Goal: Use online tool/utility

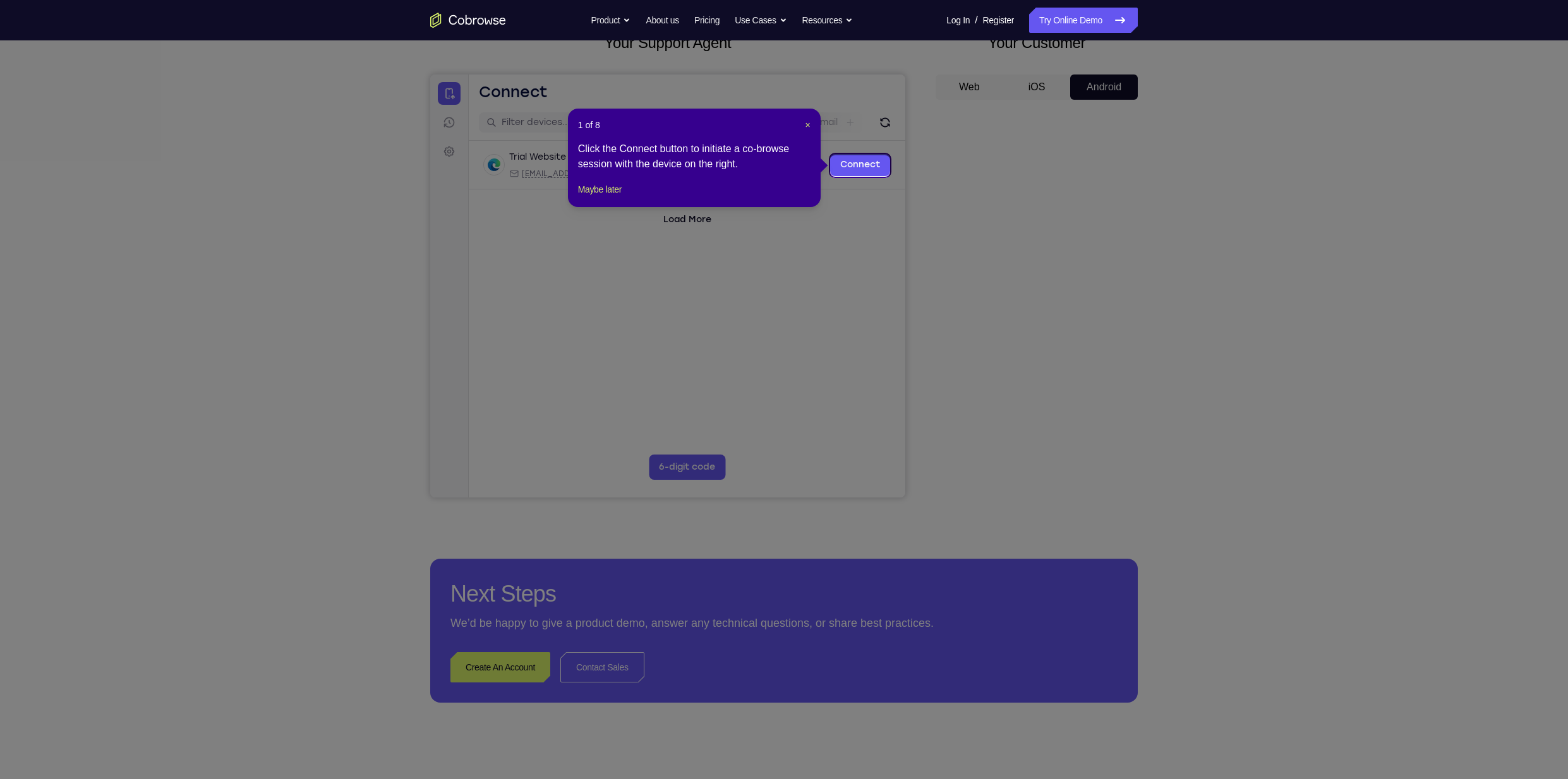
scroll to position [88, 0]
click at [806, 129] on span "×" at bounding box center [807, 126] width 5 height 10
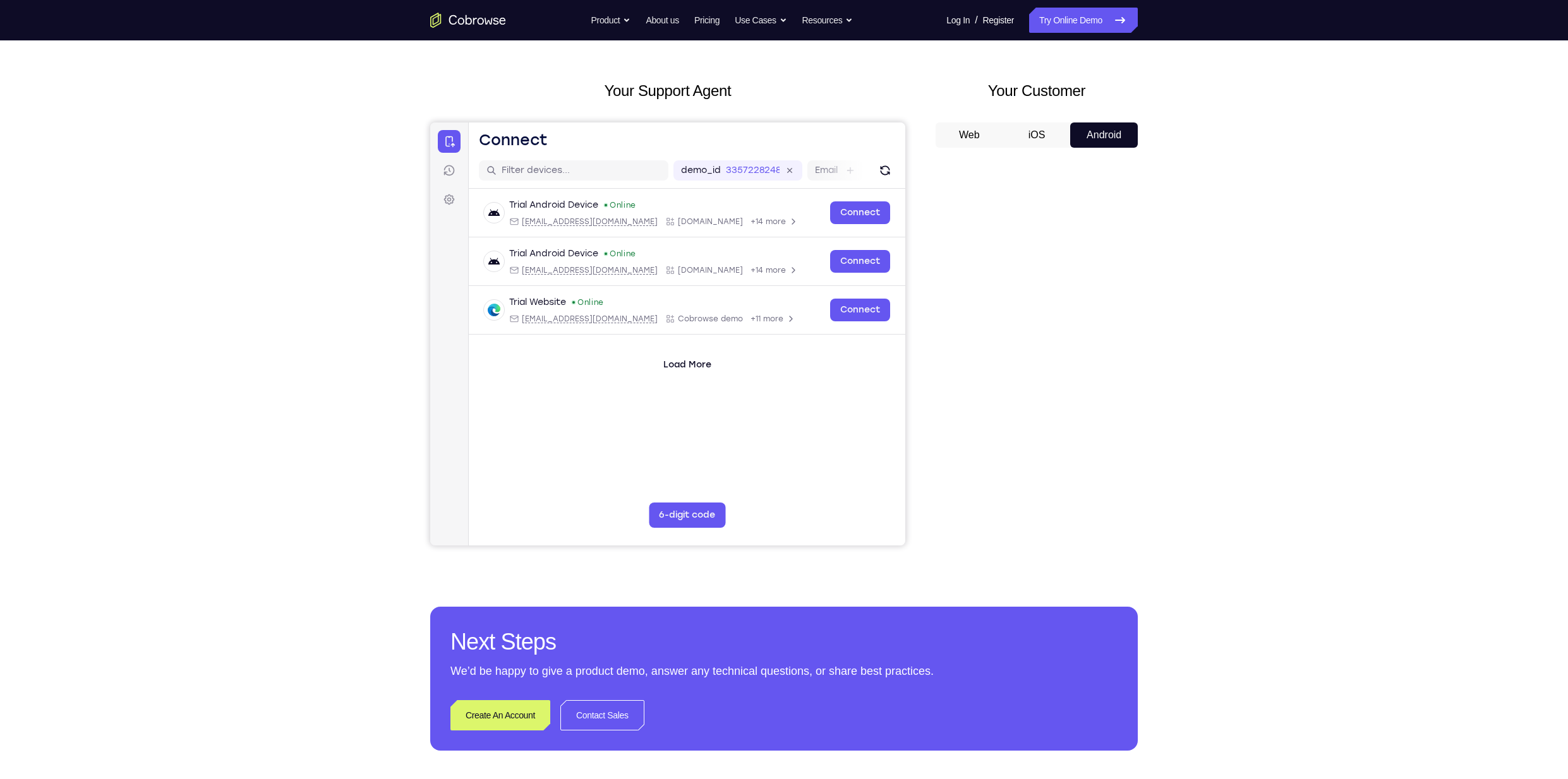
scroll to position [0, 0]
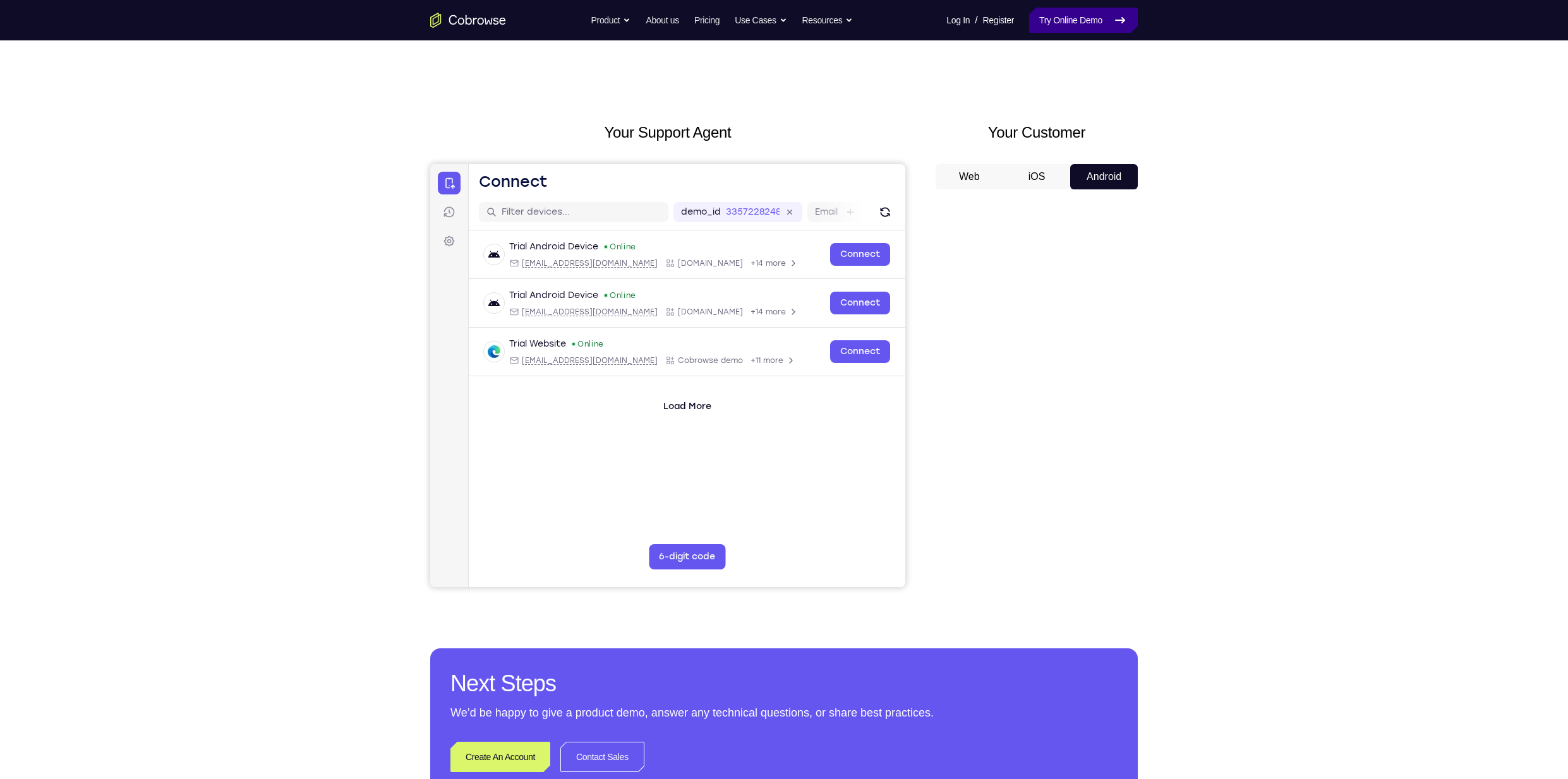
click at [1092, 26] on link "Try Online Demo" at bounding box center [1083, 20] width 109 height 26
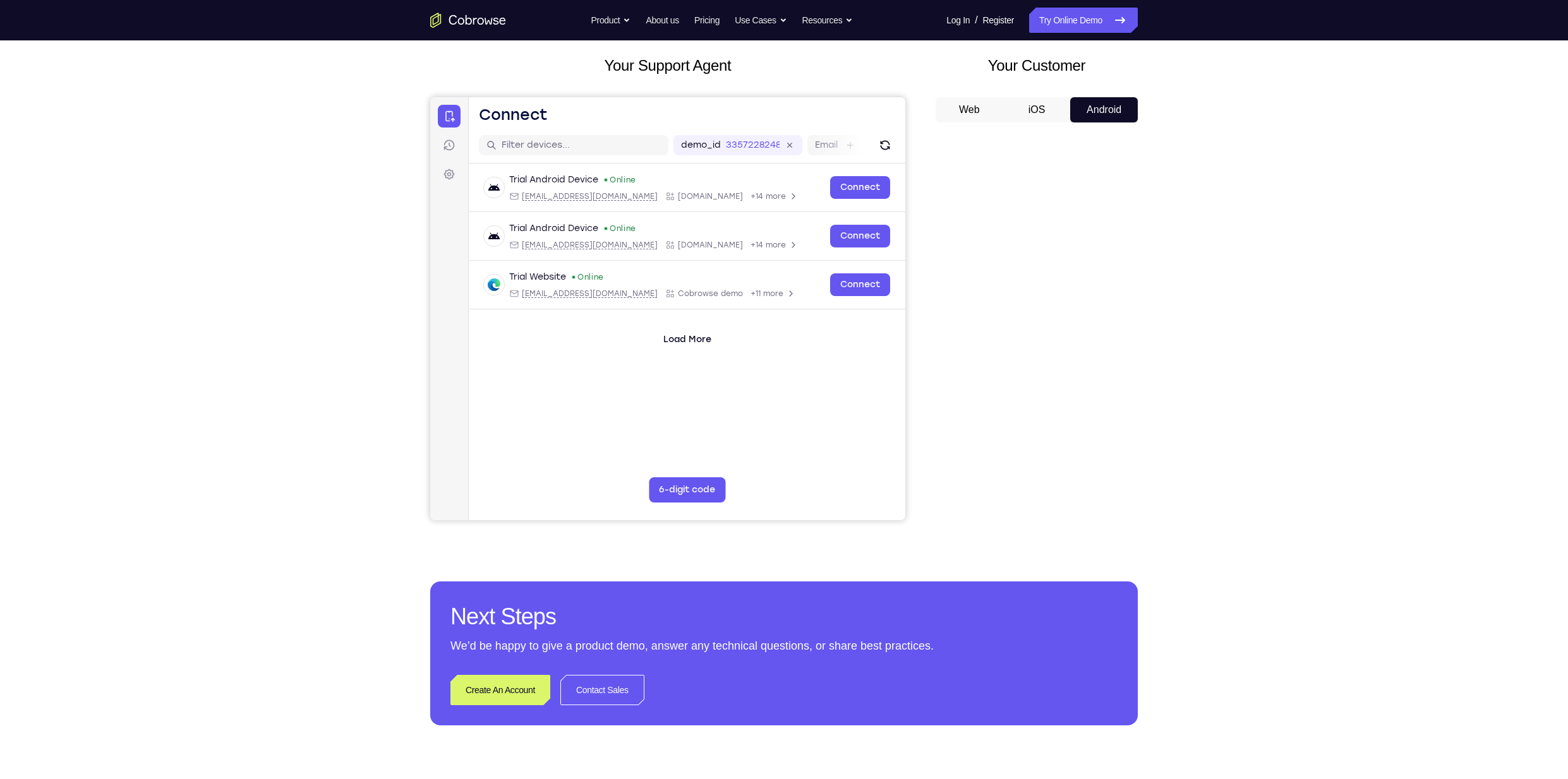
scroll to position [79, 0]
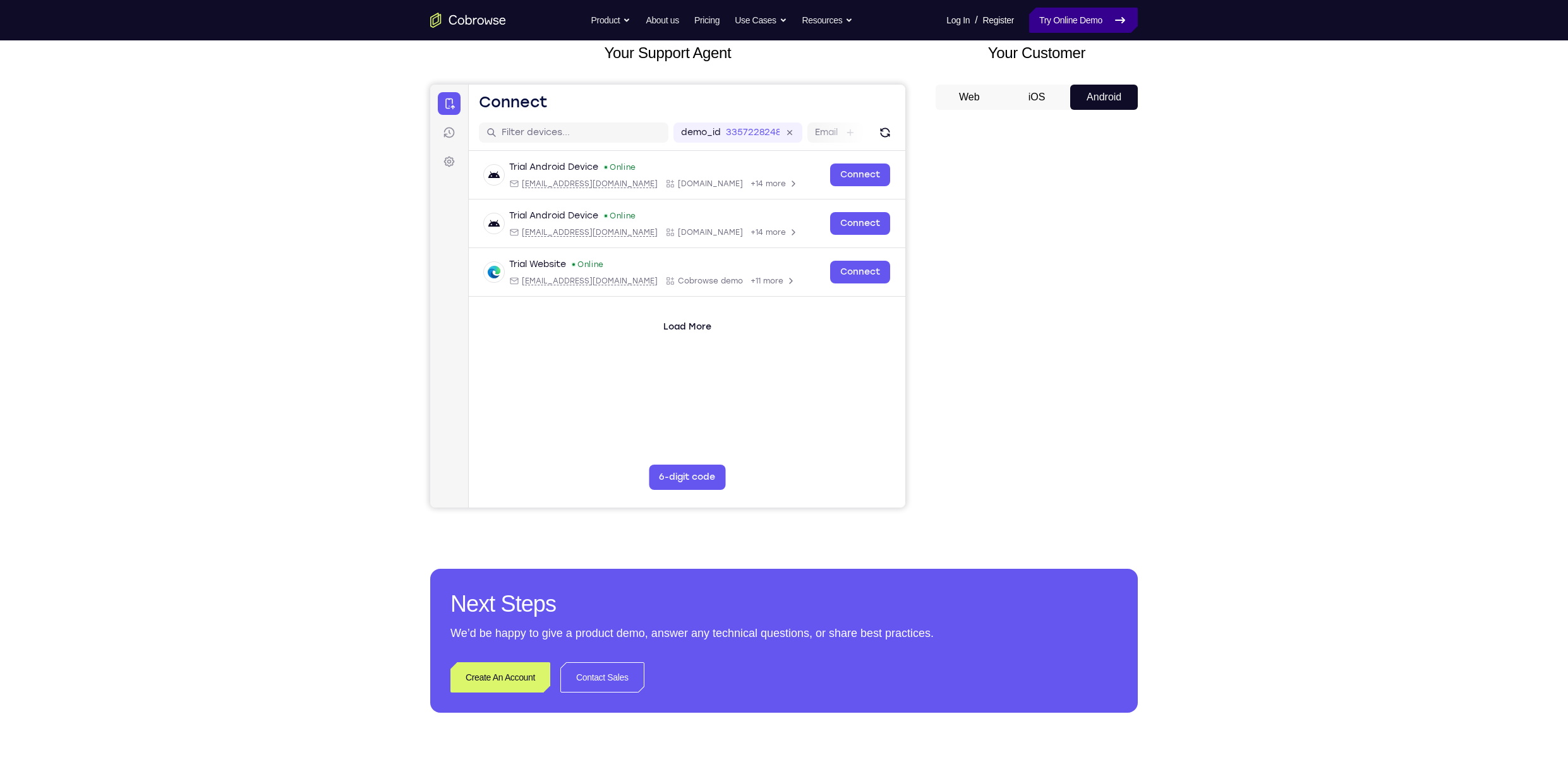
click at [1099, 21] on link "Try Online Demo" at bounding box center [1083, 20] width 109 height 26
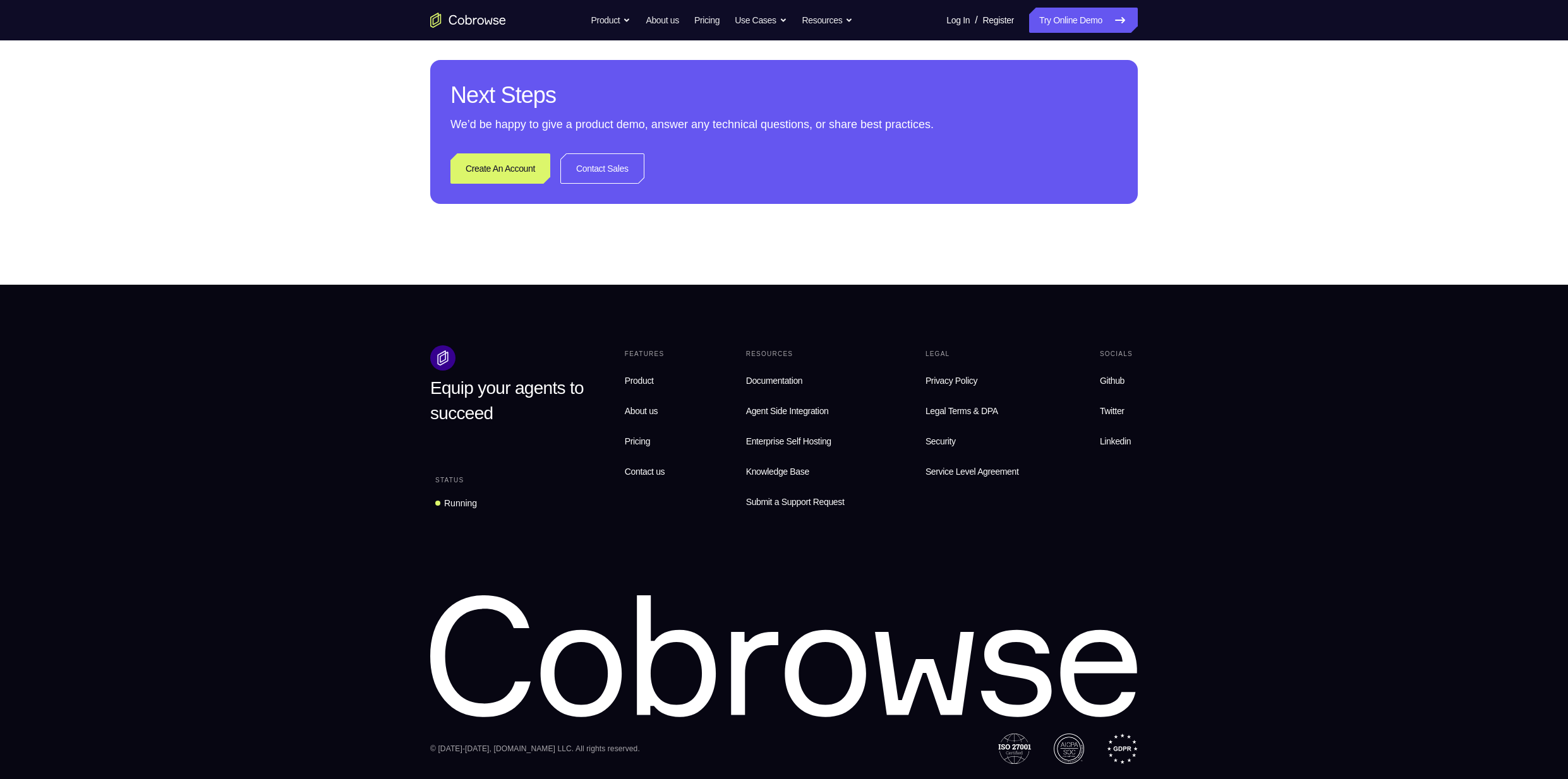
scroll to position [0, 0]
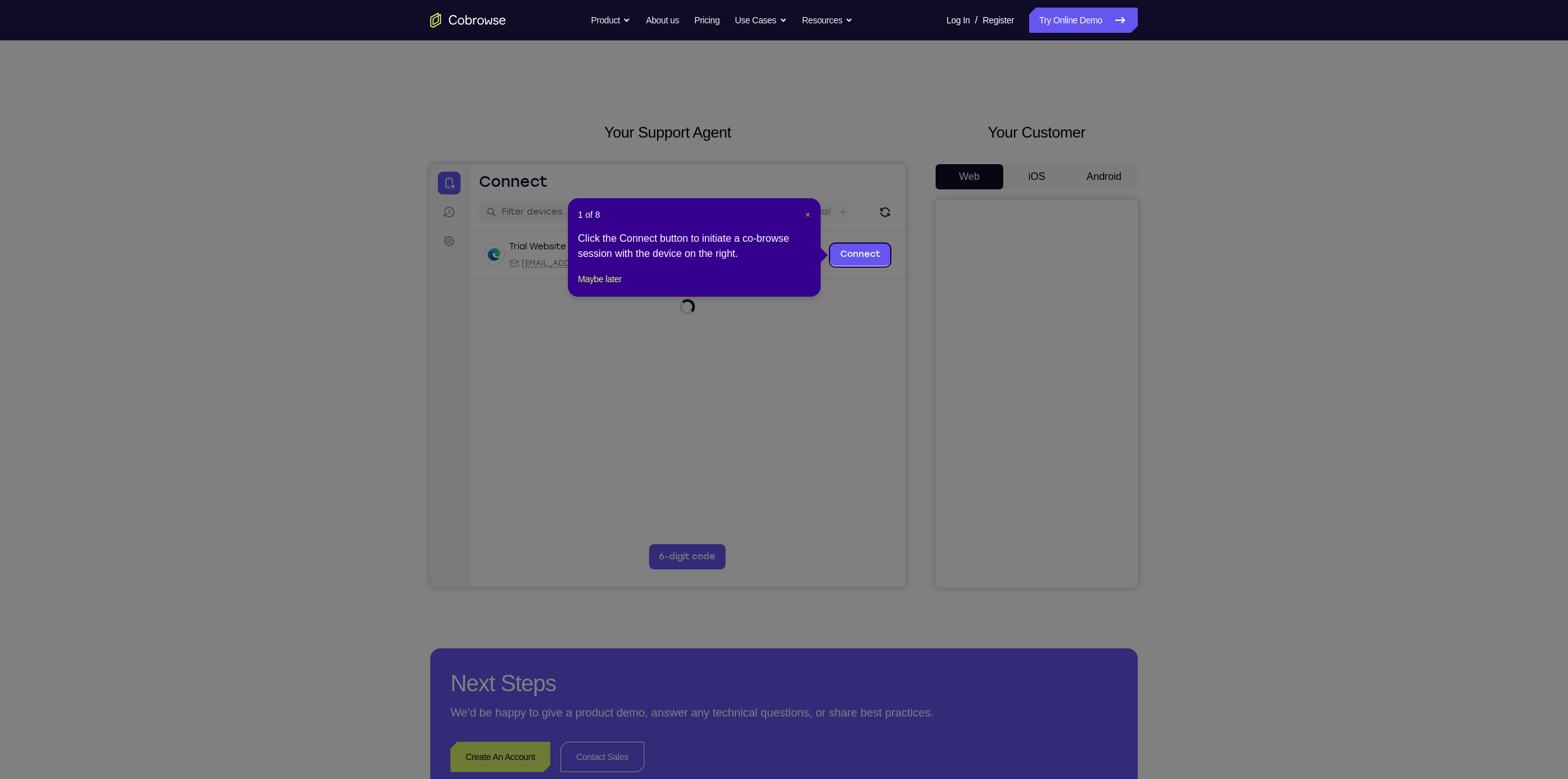
click at [809, 214] on span "×" at bounding box center [807, 214] width 5 height 10
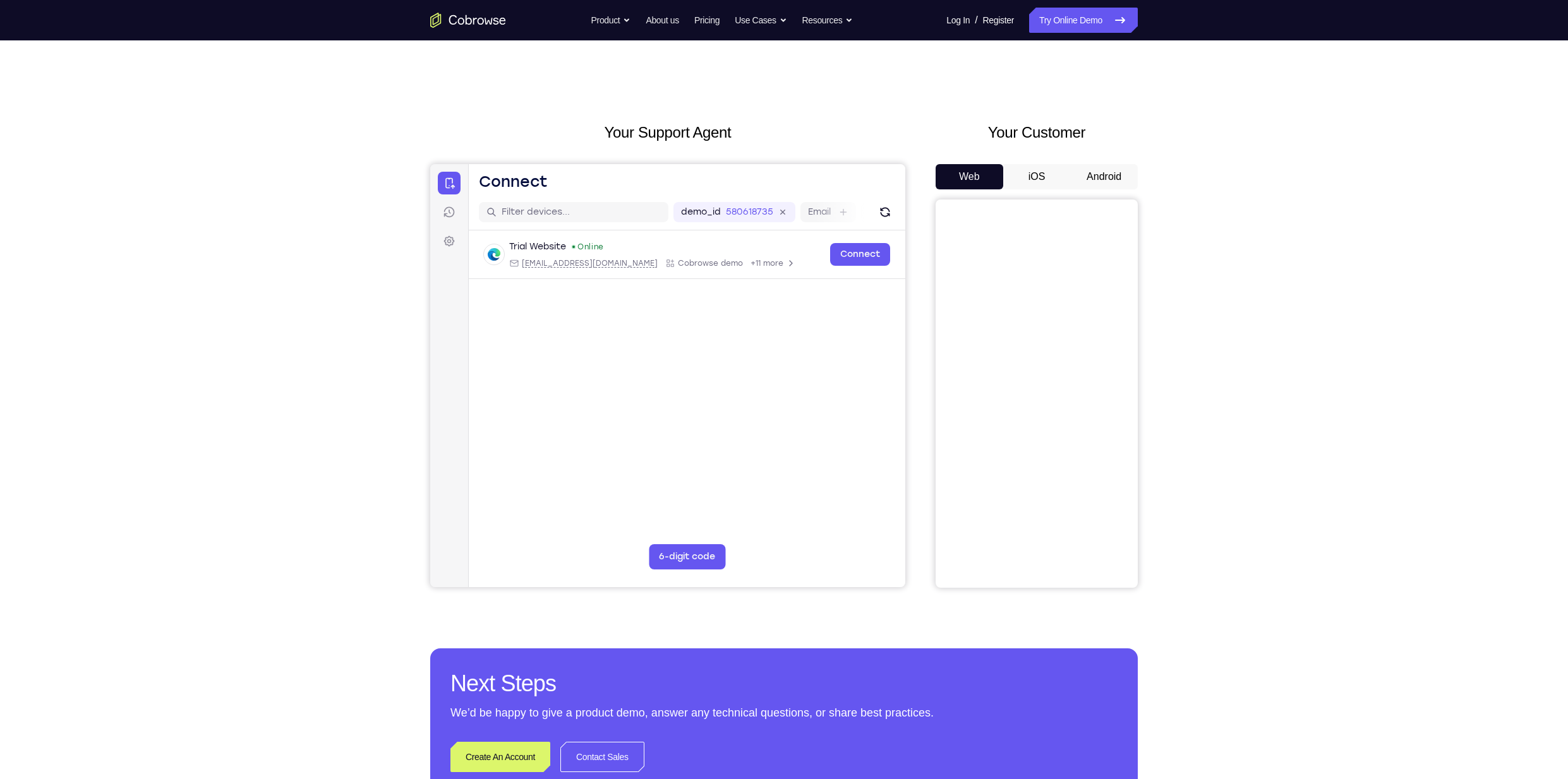
click at [1104, 174] on button "Android" at bounding box center [1104, 176] width 68 height 26
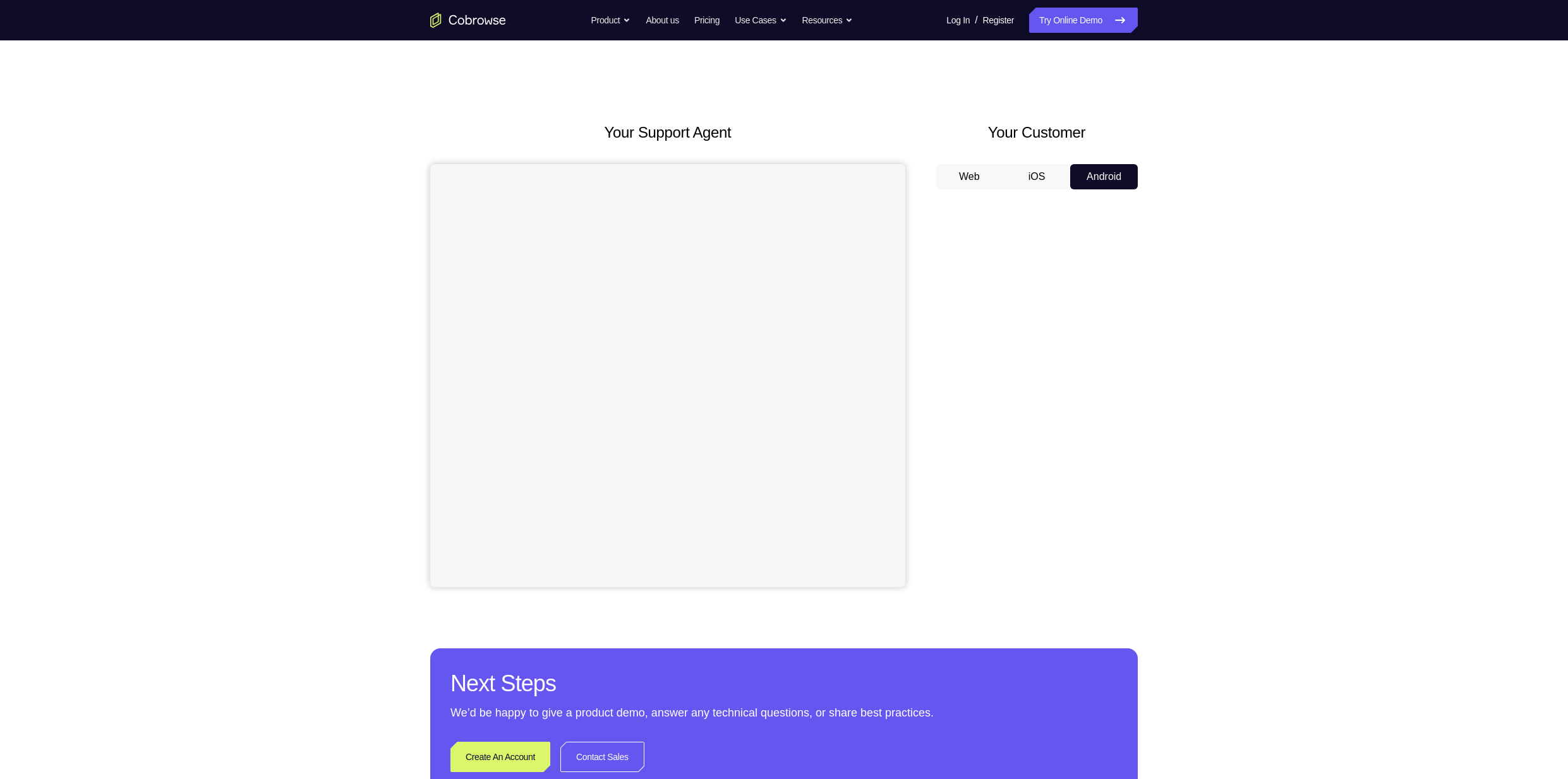
click at [1459, 230] on div "Your Support Agent Your Customer Web iOS Android Next Steps We’d be happy to gi…" at bounding box center [784, 457] width 1568 height 833
